Goal: Navigation & Orientation: Find specific page/section

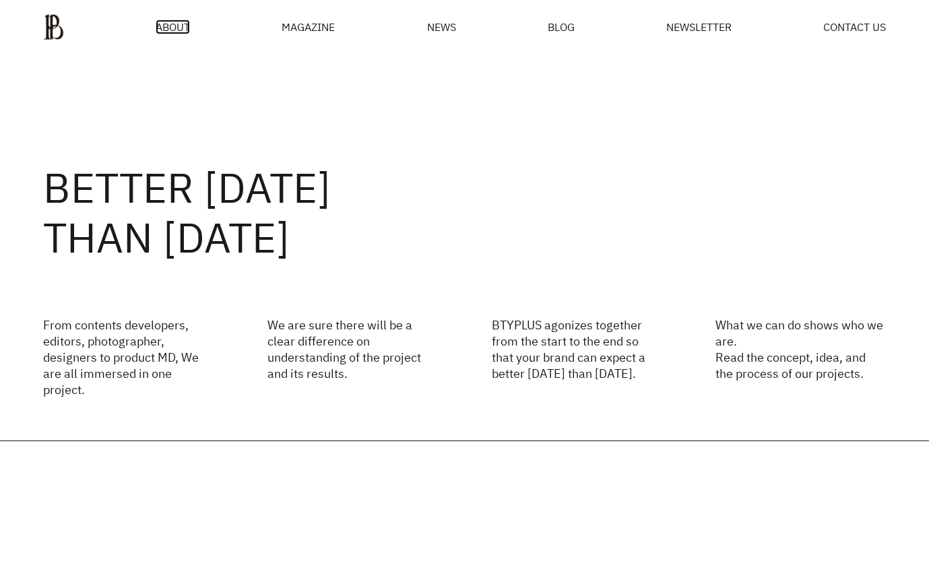
click at [172, 22] on span "ABOUT" at bounding box center [173, 27] width 34 height 11
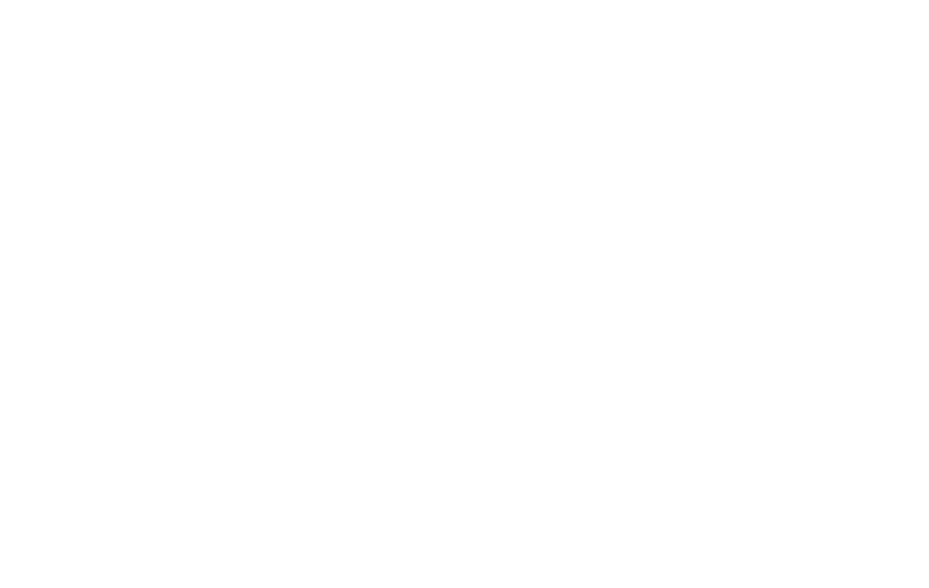
click at [0, 0] on html at bounding box center [0, 0] width 0 height 0
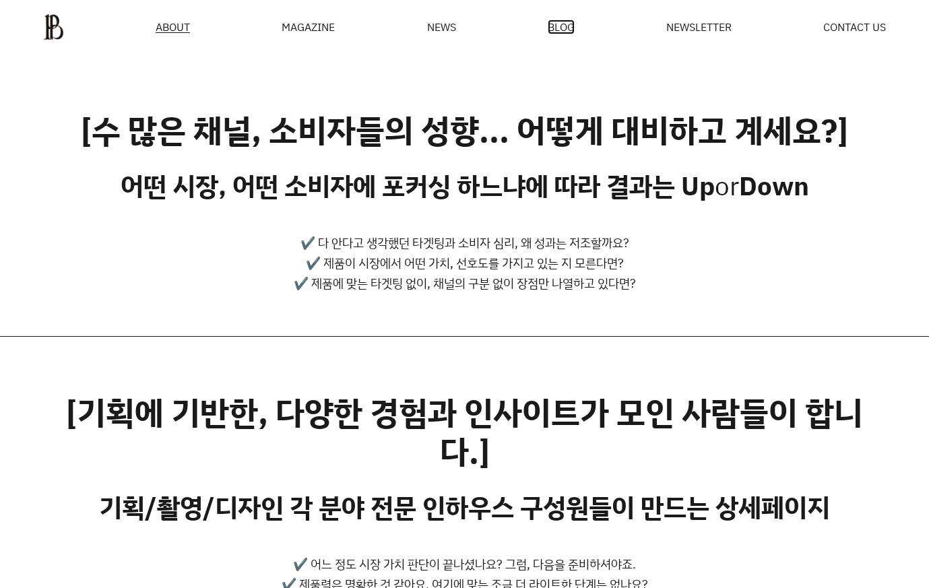
click at [564, 30] on span "BLOG" at bounding box center [561, 27] width 27 height 11
